Goal: Check status

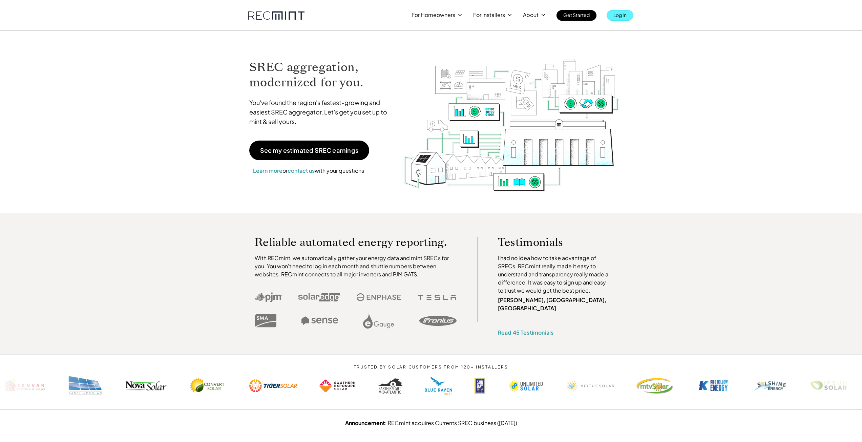
click at [616, 14] on p "Log In" at bounding box center [619, 14] width 13 height 9
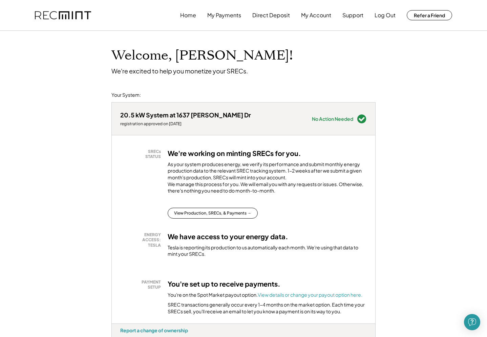
click at [135, 179] on div "SRECs STATUS We're working on minting SRECs for you. As your system produces en…" at bounding box center [243, 173] width 246 height 49
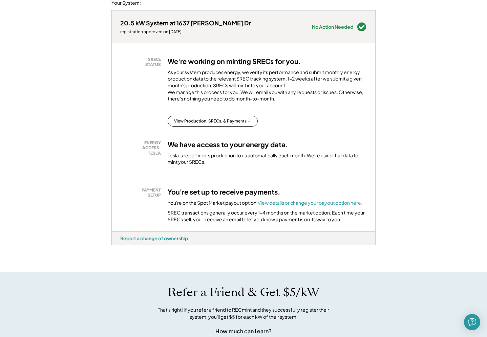
scroll to position [102, 0]
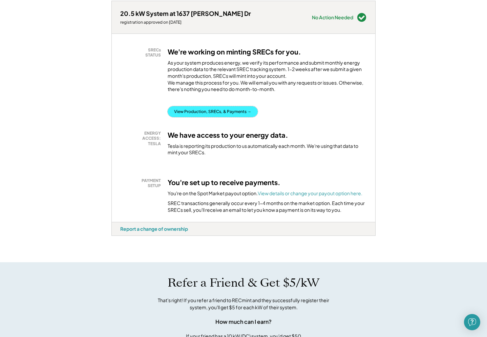
click at [194, 117] on button "View Production, SRECs, & Payments →" at bounding box center [213, 111] width 90 height 11
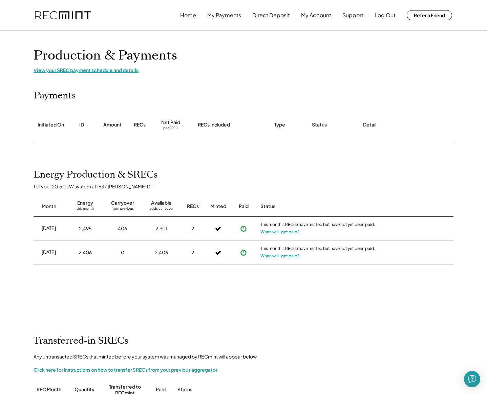
click at [78, 69] on div "View your SREC payment schedule and details" at bounding box center [244, 70] width 420 height 6
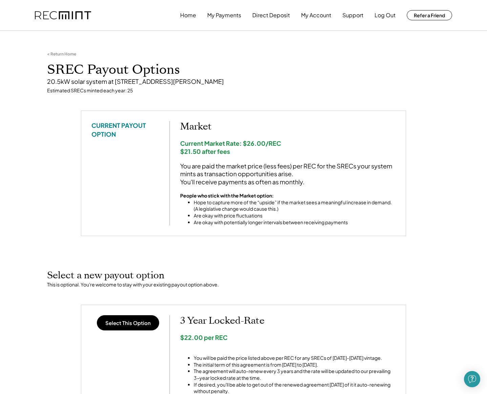
drag, startPoint x: 432, startPoint y: 138, endPoint x: 344, endPoint y: 99, distance: 95.9
click at [344, 99] on div "< Return Home SREC Payout Options 20.5kW solar system at 1637 Norman Dr, Sewick…" at bounding box center [243, 73] width 406 height 76
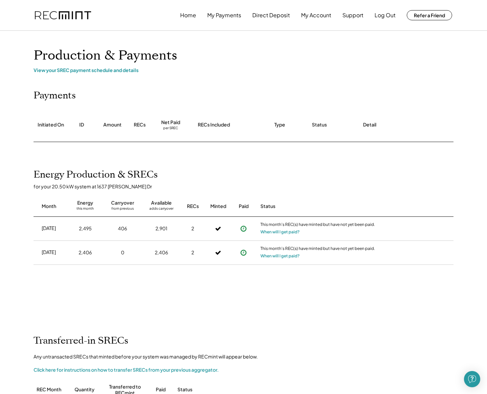
click at [274, 294] on div "[DATE] 2,495 406 2,901 2 This month's REC(s) have minted but have not yet been …" at bounding box center [244, 268] width 420 height 102
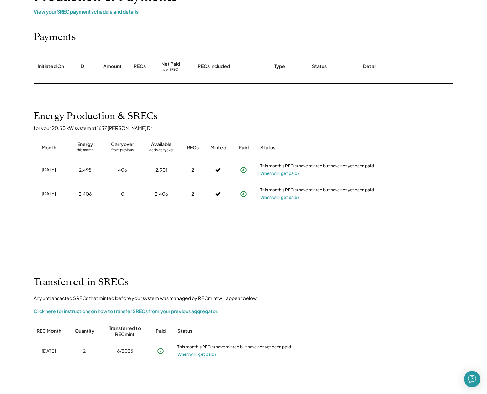
scroll to position [135, 0]
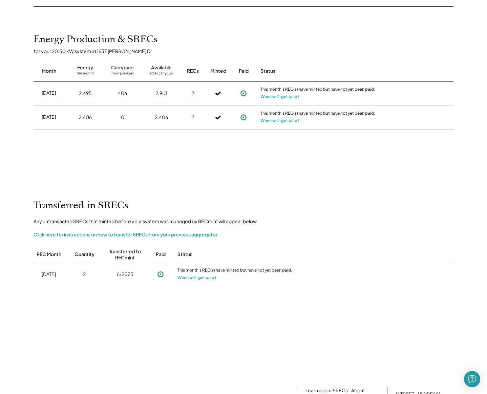
drag, startPoint x: 393, startPoint y: 183, endPoint x: 389, endPoint y: 182, distance: 3.5
click at [393, 183] on div "Energy Production & SRECs for your 20.50 kW system at 1637 [PERSON_NAME] Dr Mon…" at bounding box center [243, 188] width 433 height 309
